Goal: Complete application form

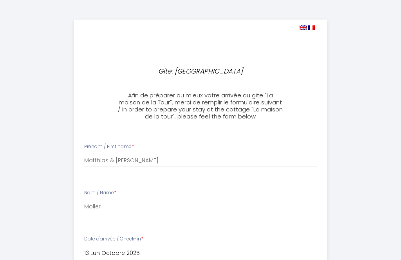
select select
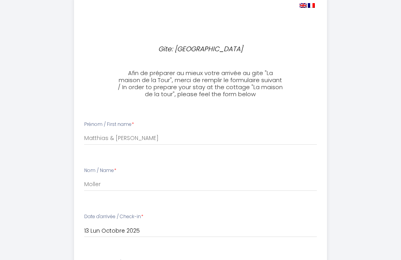
scroll to position [23, 0]
click at [111, 180] on input "Moller" at bounding box center [200, 184] width 233 height 14
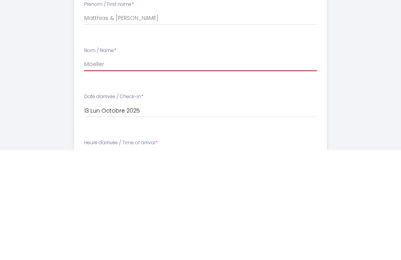
scroll to position [32, 0]
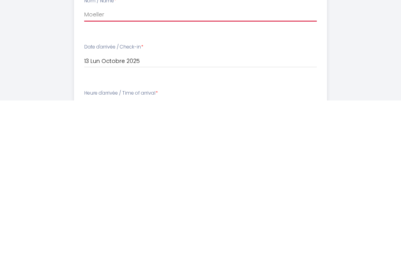
type input "Moeller"
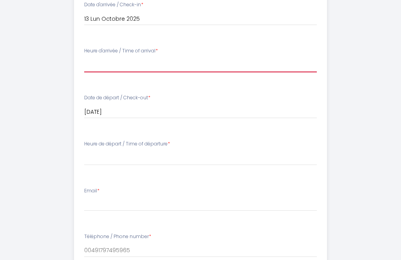
select select "17:00"
click at [137, 66] on select "15:00 15:30 16:00 16:30 17:00 17:30 18:00 18:30 19:00 19:30 20:00 20:30 21:00 2…" at bounding box center [200, 65] width 233 height 15
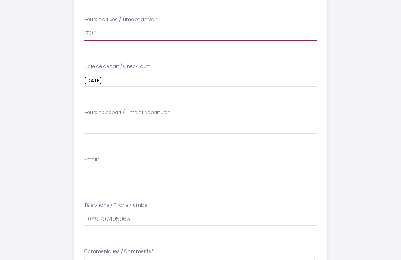
scroll to position [266, 0]
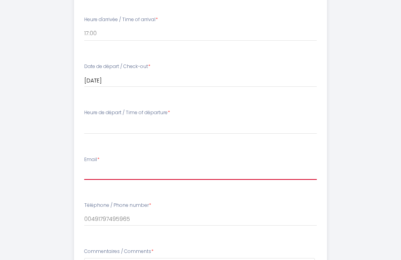
click at [96, 170] on input "Email *" at bounding box center [200, 173] width 233 height 14
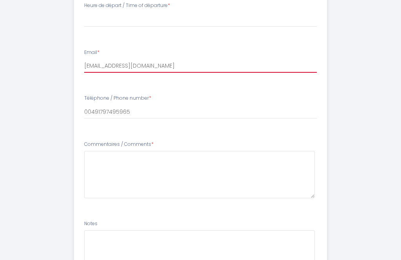
scroll to position [374, 0]
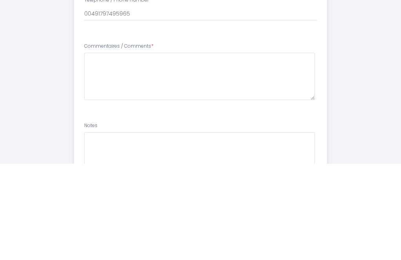
type input "[EMAIL_ADDRESS][DOMAIN_NAME]"
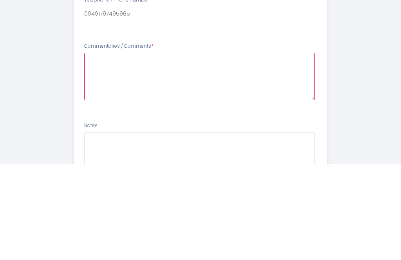
click at [103, 149] on Comments8 at bounding box center [199, 172] width 231 height 47
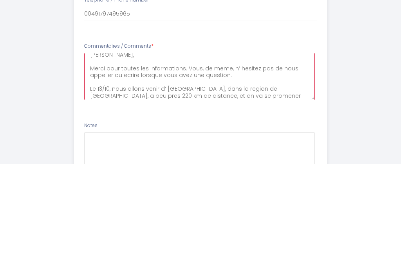
scroll to position [18, 0]
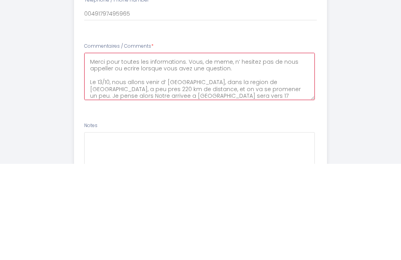
click at [270, 149] on Comments8 "[PERSON_NAME], [PERSON_NAME], Merci pour toutes les informations. Vous, de meme…" at bounding box center [199, 172] width 231 height 47
click at [266, 149] on Comments8 "[PERSON_NAME], [PERSON_NAME], Merci pour toutes les informations. Vous, de meme…" at bounding box center [199, 172] width 231 height 47
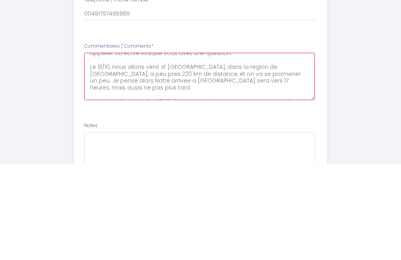
scroll to position [38, 0]
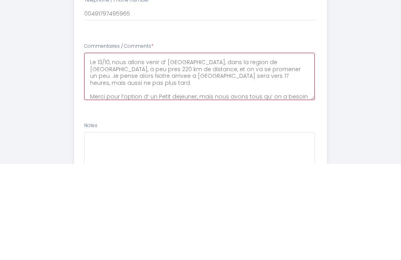
click at [238, 149] on Comments8 "[PERSON_NAME], [PERSON_NAME], Merci pour toutes les informations. Vous, de meme…" at bounding box center [199, 172] width 231 height 47
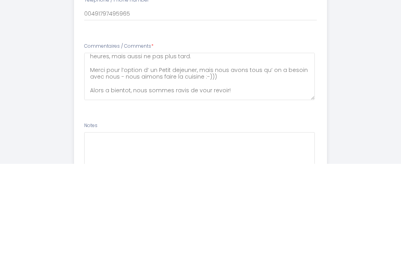
scroll to position [425, 0]
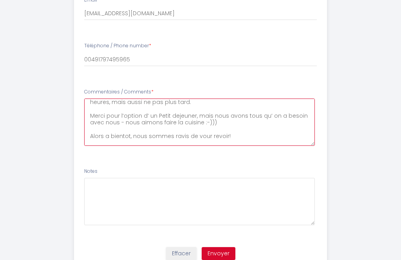
type Comments8 "[PERSON_NAME], [PERSON_NAME], Merci pour toutes les informations. Vous, de meme…"
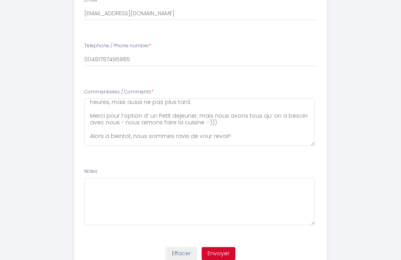
click at [214, 248] on button "Envoyer" at bounding box center [219, 253] width 34 height 13
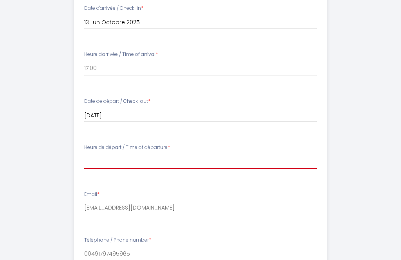
scroll to position [230, 0]
click at [105, 155] on select "00:00 00:30 01:00 01:30 02:00 02:30 03:00 03:30 04:00 04:30 05:00 05:30 06:00 0…" at bounding box center [200, 162] width 233 height 15
select select "11:00"
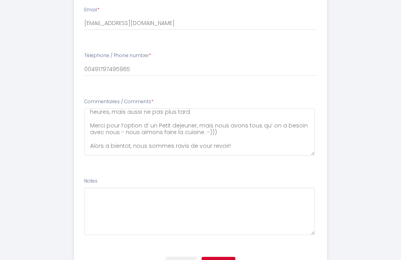
scroll to position [425, 0]
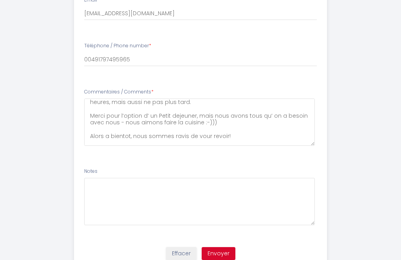
click at [218, 247] on button "Envoyer" at bounding box center [219, 253] width 34 height 13
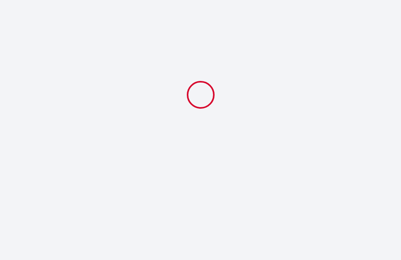
select select "17:00"
select select "11:00"
